Goal: Entertainment & Leisure: Consume media (video, audio)

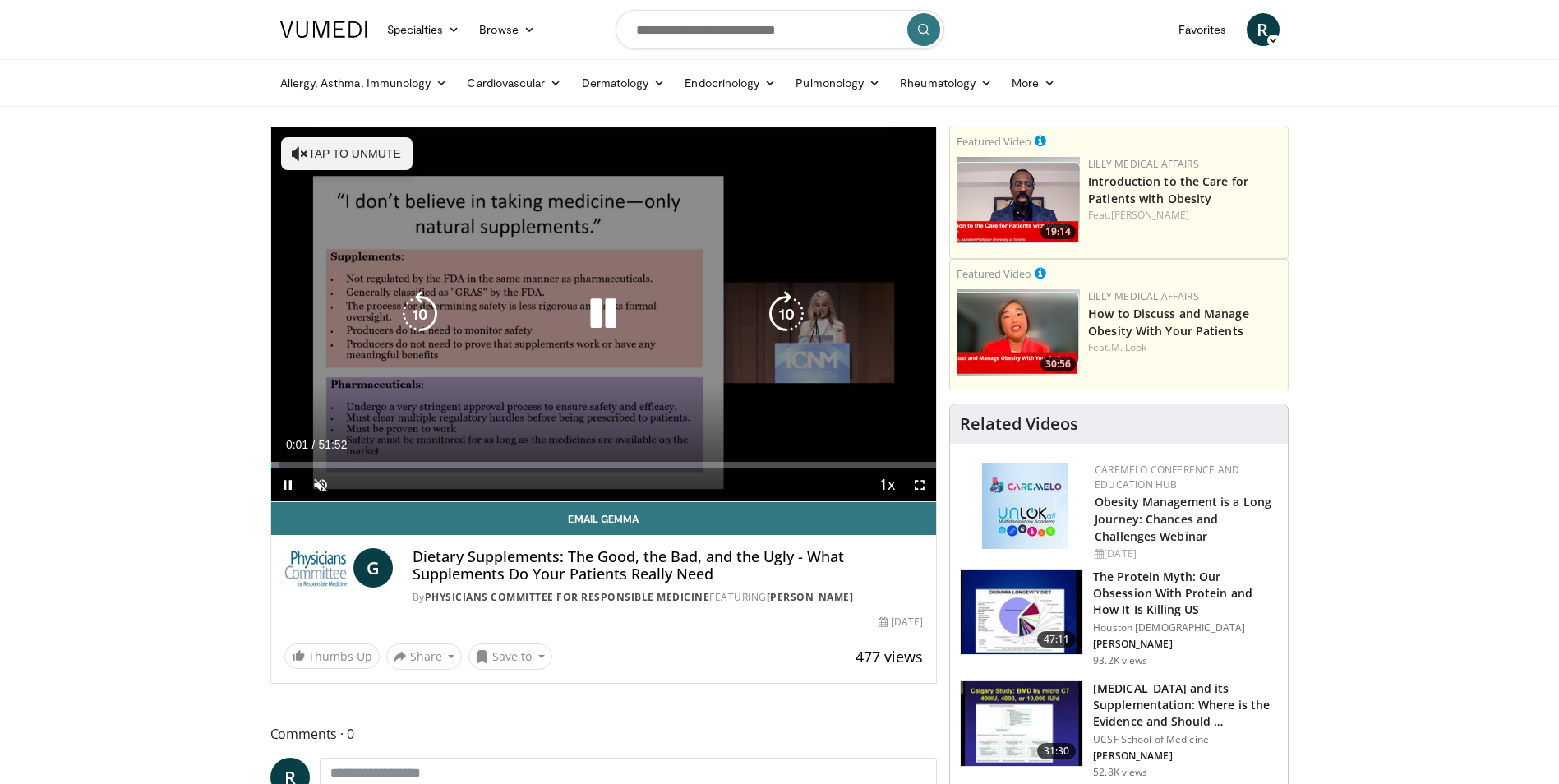
click at [345, 152] on button "Tap to unmute" at bounding box center [347, 153] width 131 height 33
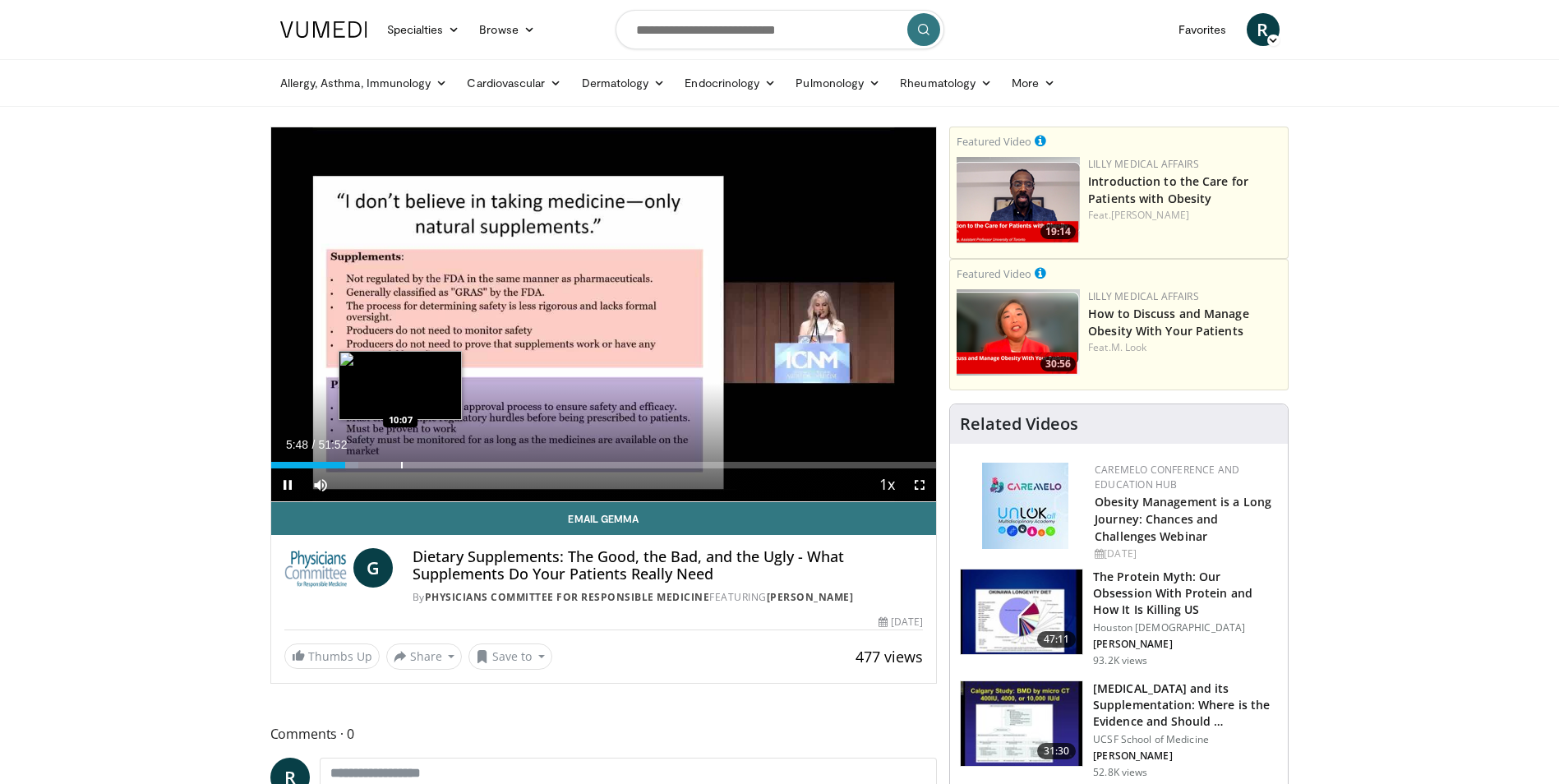
click at [401, 467] on div "Progress Bar" at bounding box center [402, 465] width 2 height 7
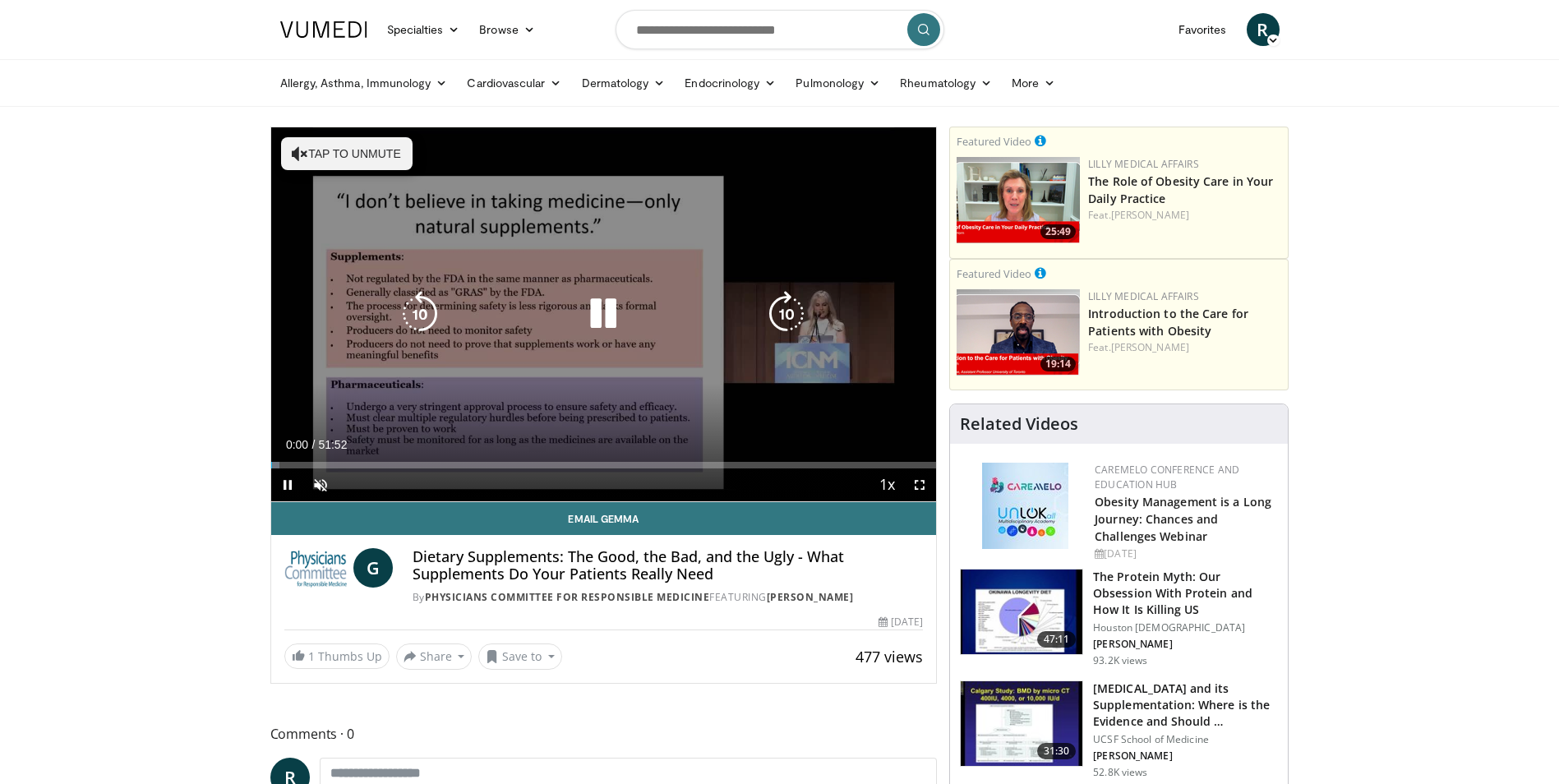
click at [350, 151] on button "Tap to unmute" at bounding box center [347, 153] width 131 height 33
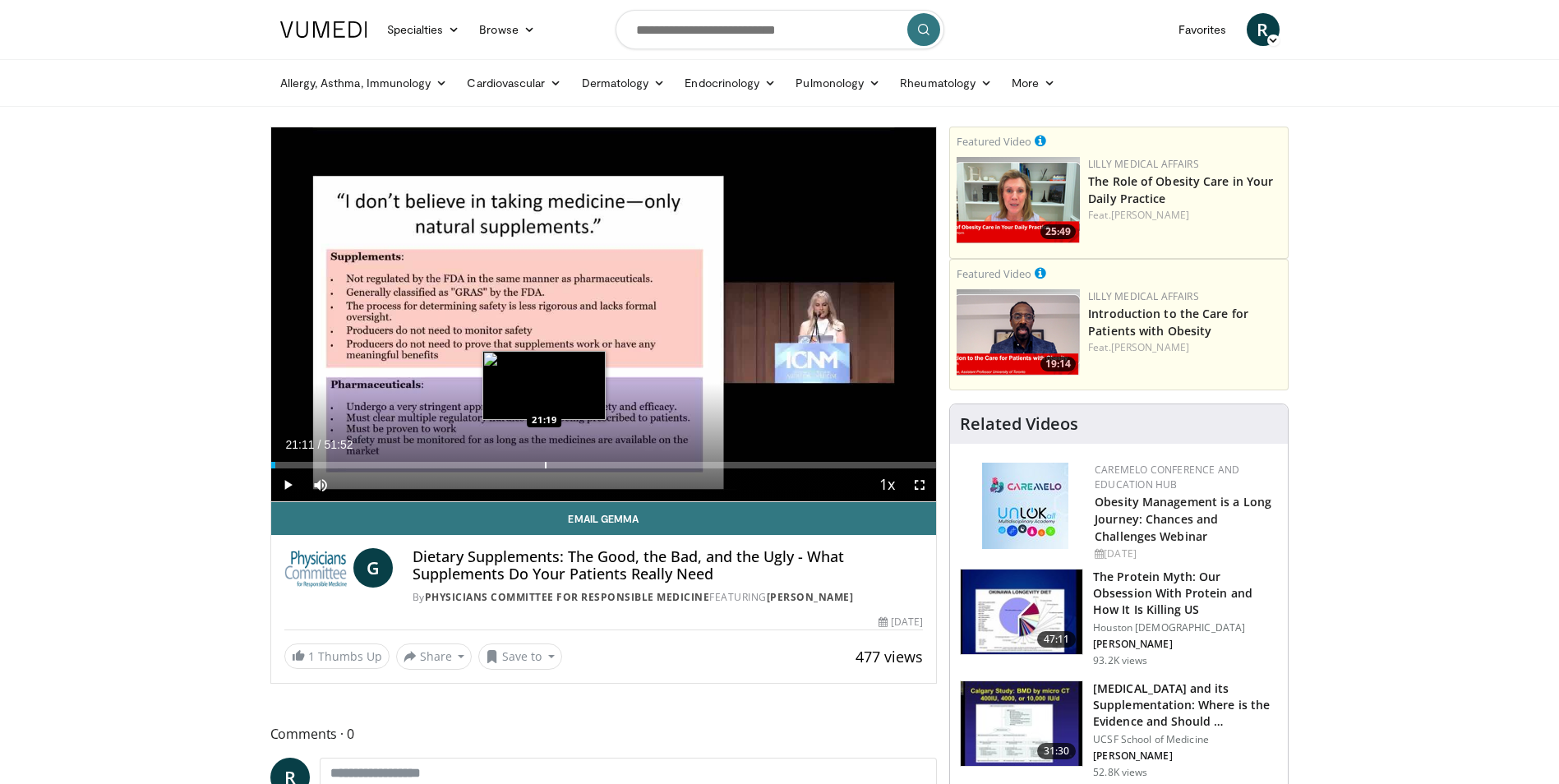
click at [545, 461] on div "Progress Bar" at bounding box center [546, 465] width 2 height 7
click at [519, 466] on div "Progress Bar" at bounding box center [520, 465] width 2 height 7
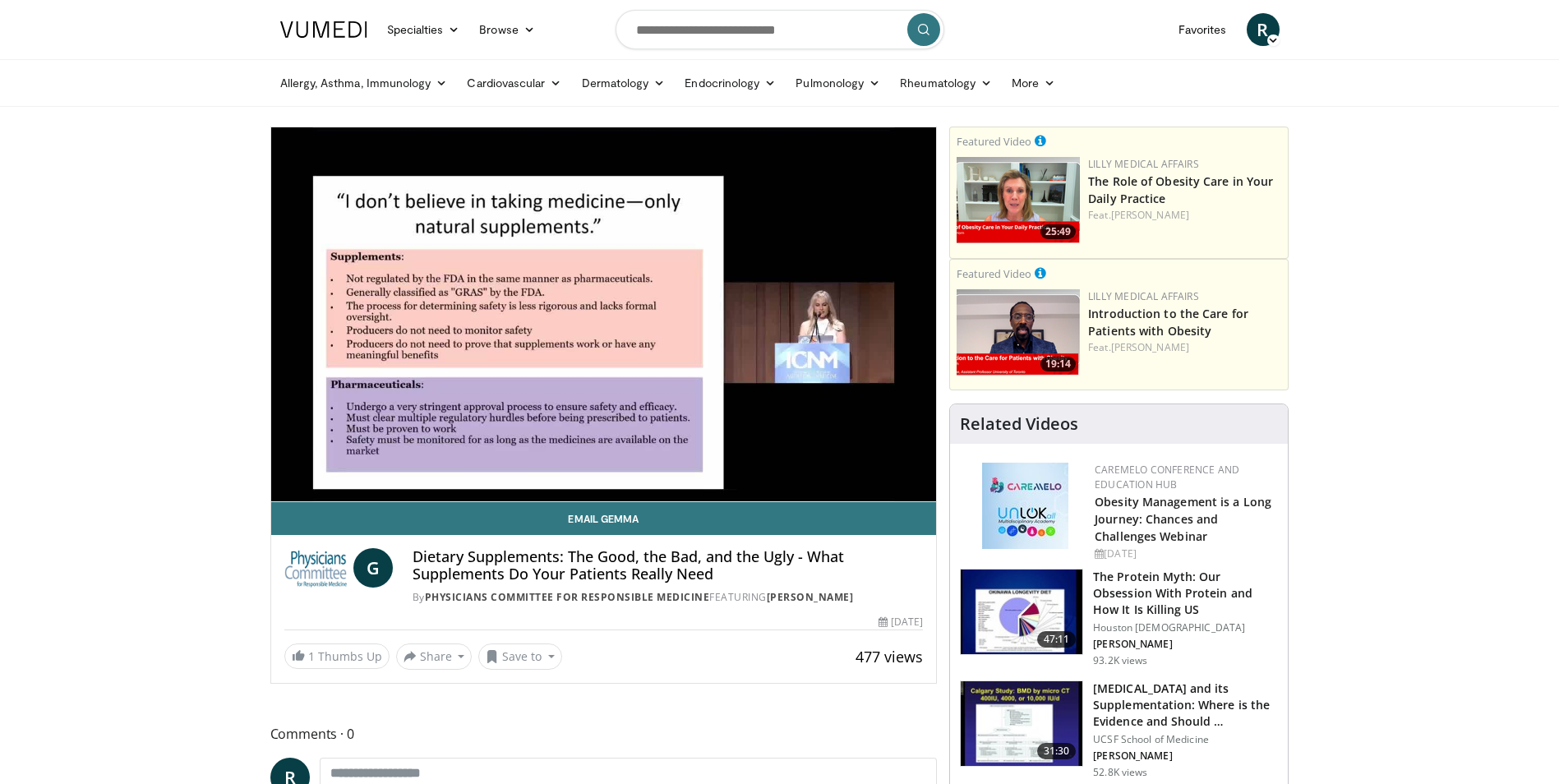
click at [490, 465] on div "10 seconds Tap to unmute" at bounding box center [605, 314] width 666 height 374
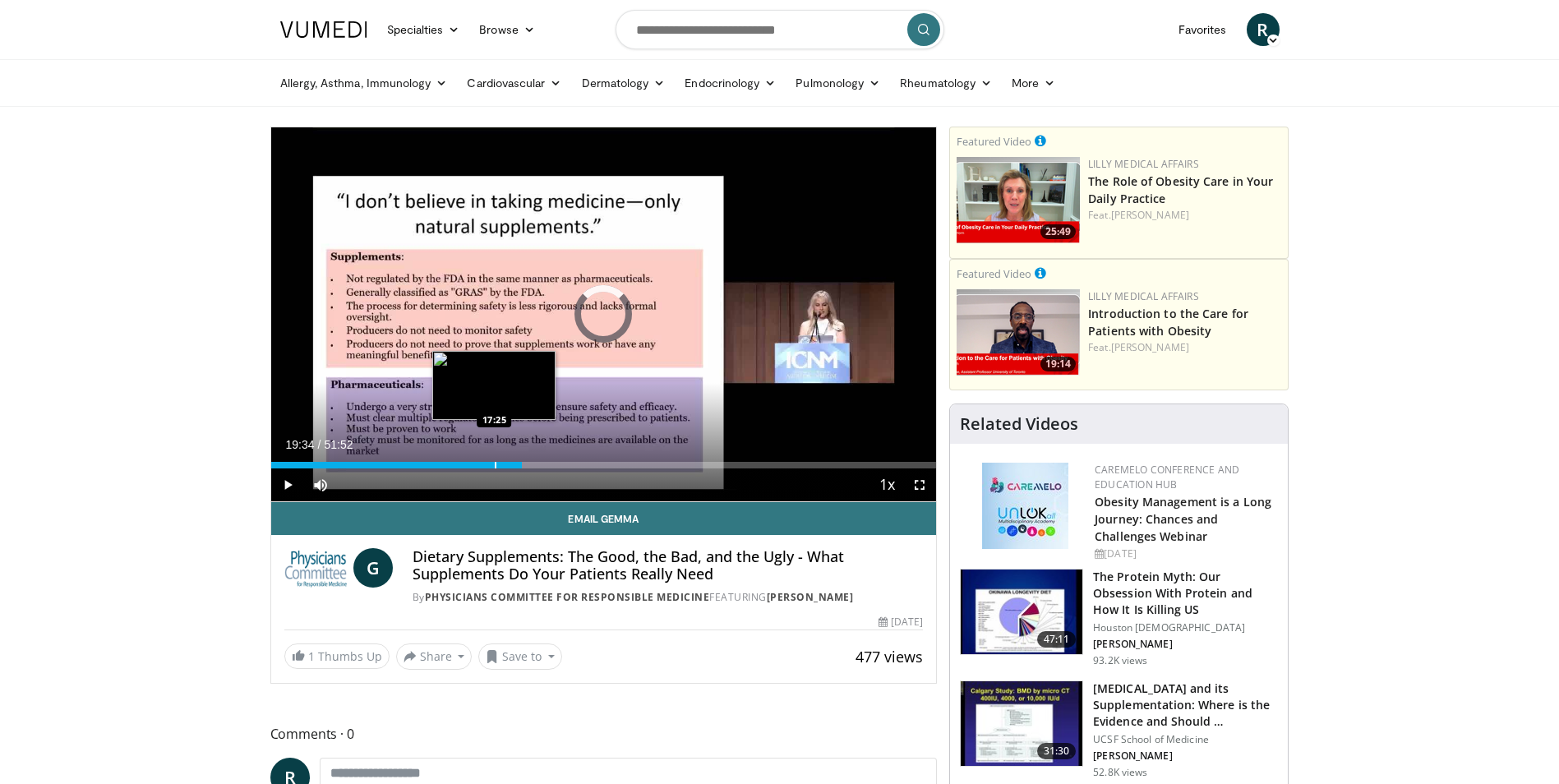
click at [493, 466] on div "19:34" at bounding box center [397, 465] width 250 height 7
click at [289, 480] on span "Video Player" at bounding box center [288, 484] width 33 height 33
click at [479, 462] on div "Progress Bar" at bounding box center [480, 465] width 2 height 7
click at [492, 466] on div "Loaded : 41.76% 20:39 17:51" at bounding box center [605, 465] width 666 height 7
